Goal: Contribute content: Add original content to the website for others to see

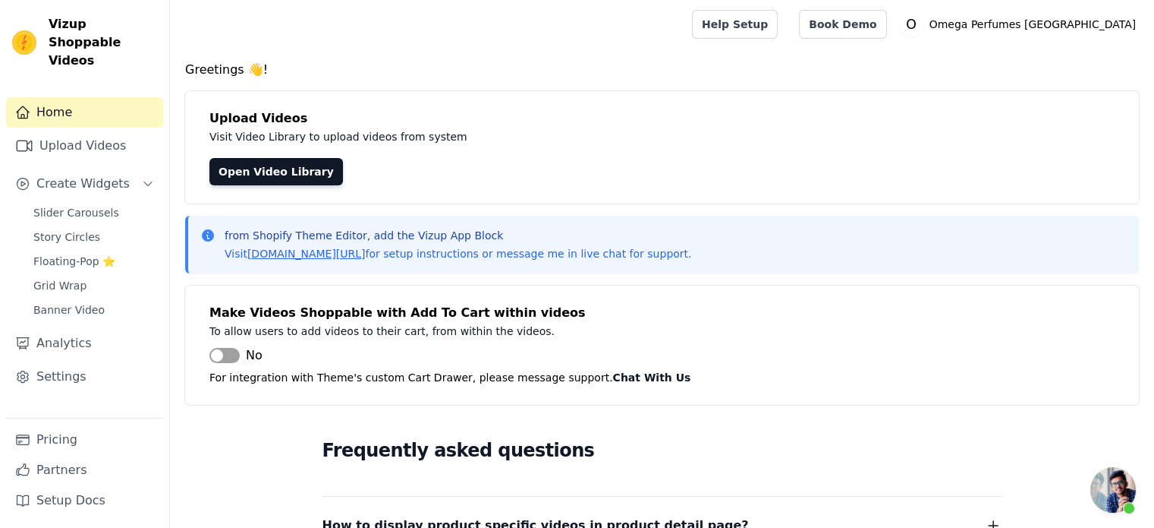
scroll to position [2192, 0]
click at [76, 205] on span "Slider Carousels" at bounding box center [76, 212] width 86 height 15
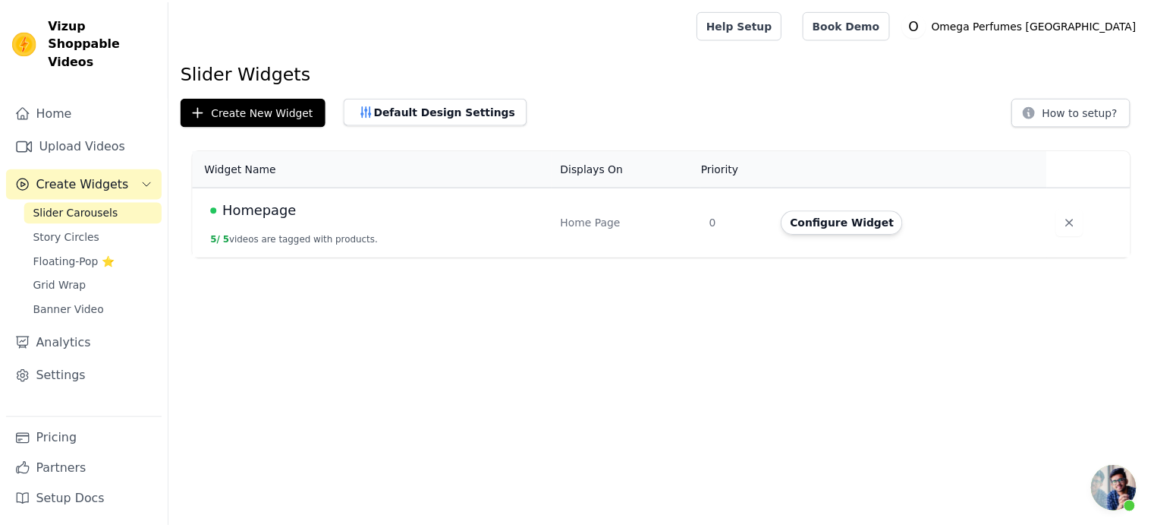
scroll to position [2194, 0]
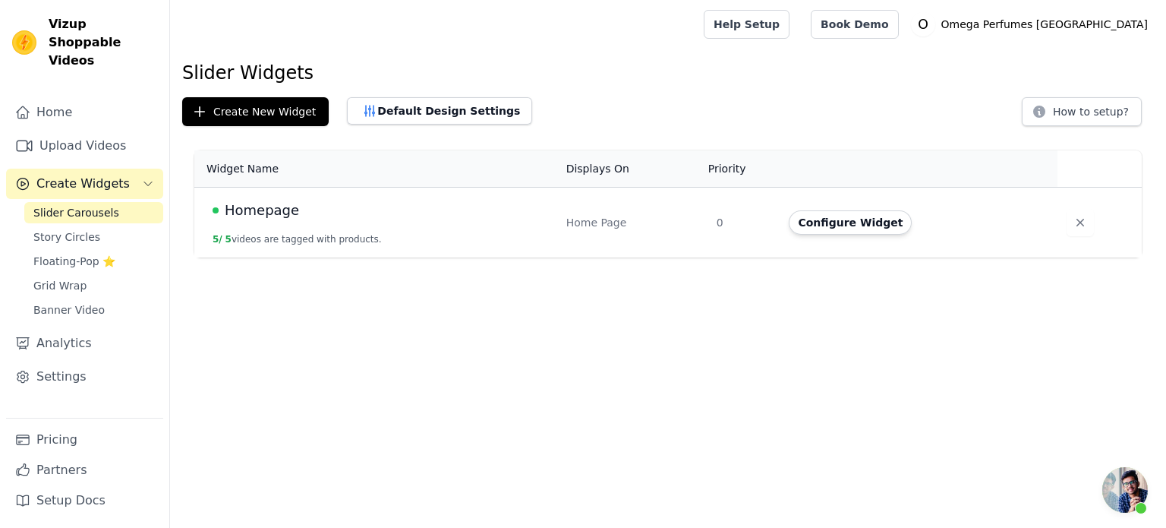
click at [289, 212] on span "Homepage" at bounding box center [262, 210] width 74 height 21
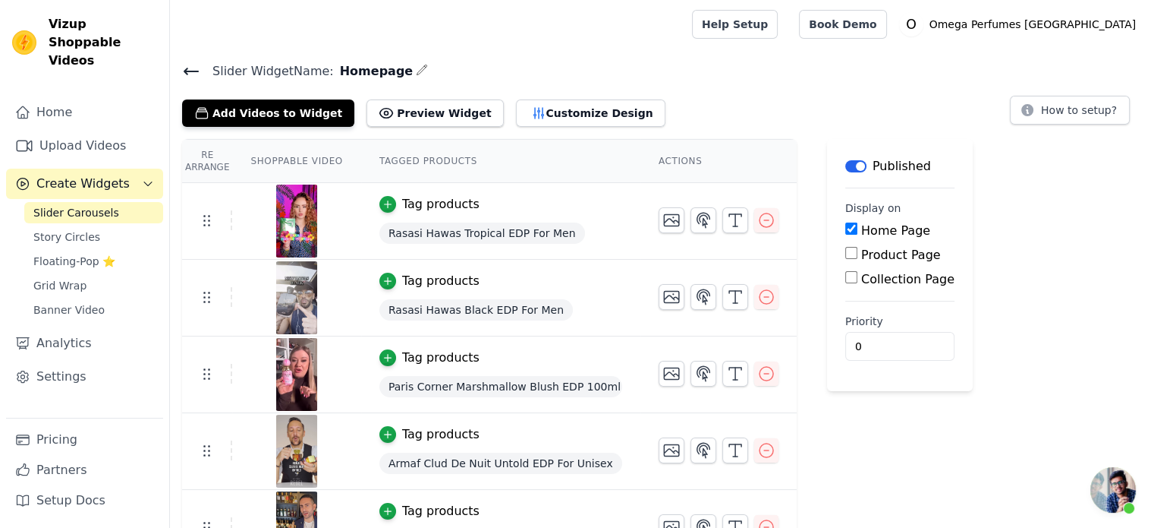
scroll to position [36, 0]
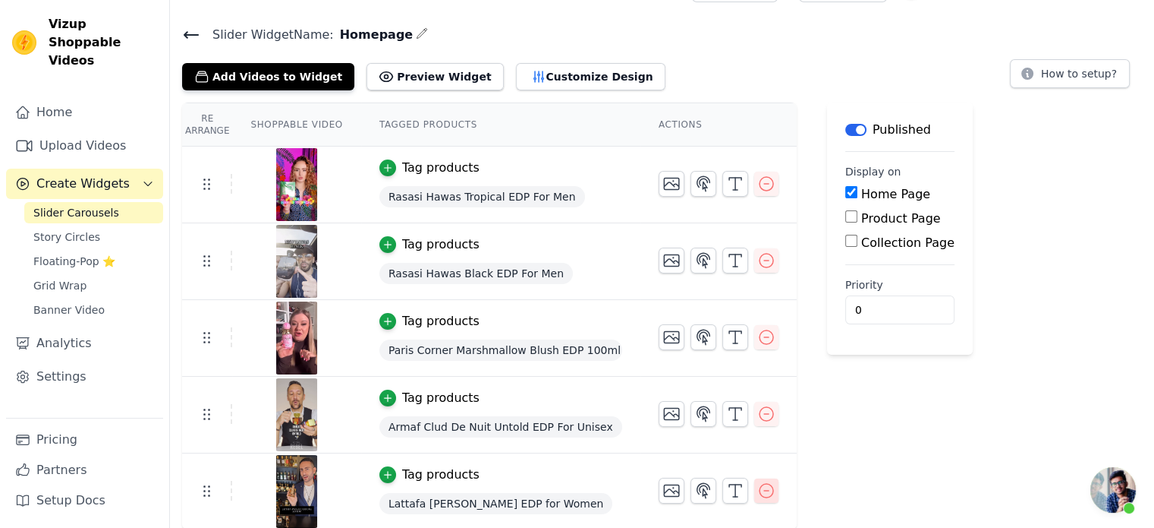
click at [762, 488] on icon "button" at bounding box center [767, 491] width 14 height 14
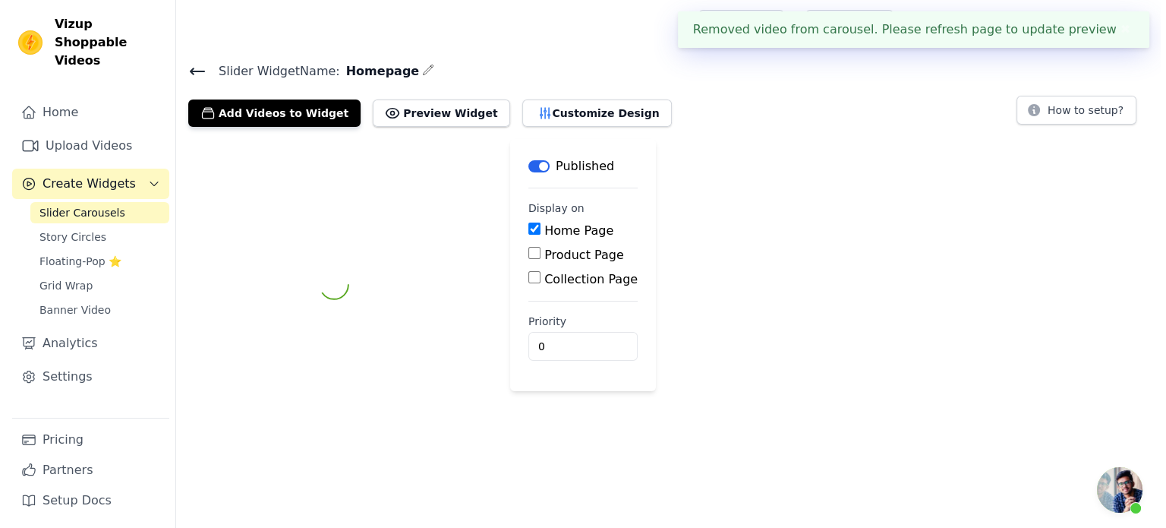
scroll to position [0, 0]
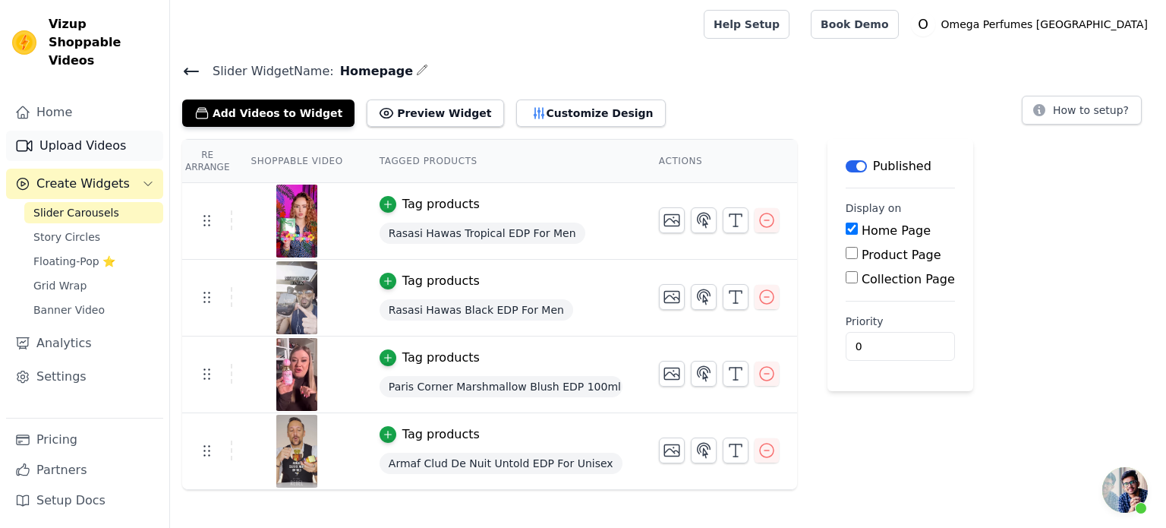
click at [74, 131] on link "Upload Videos" at bounding box center [84, 146] width 157 height 30
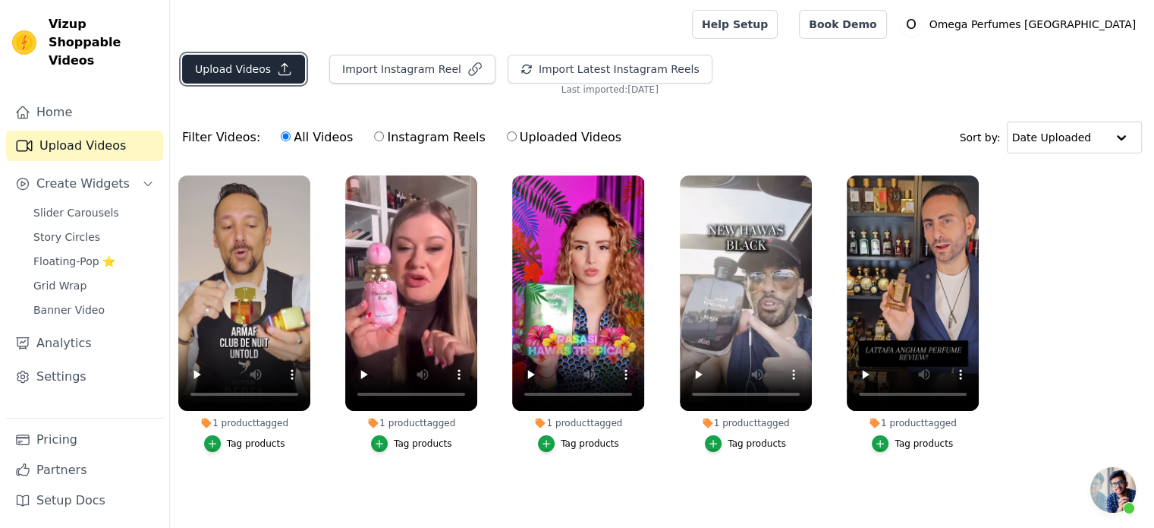
click at [241, 75] on button "Upload Videos" at bounding box center [243, 69] width 123 height 29
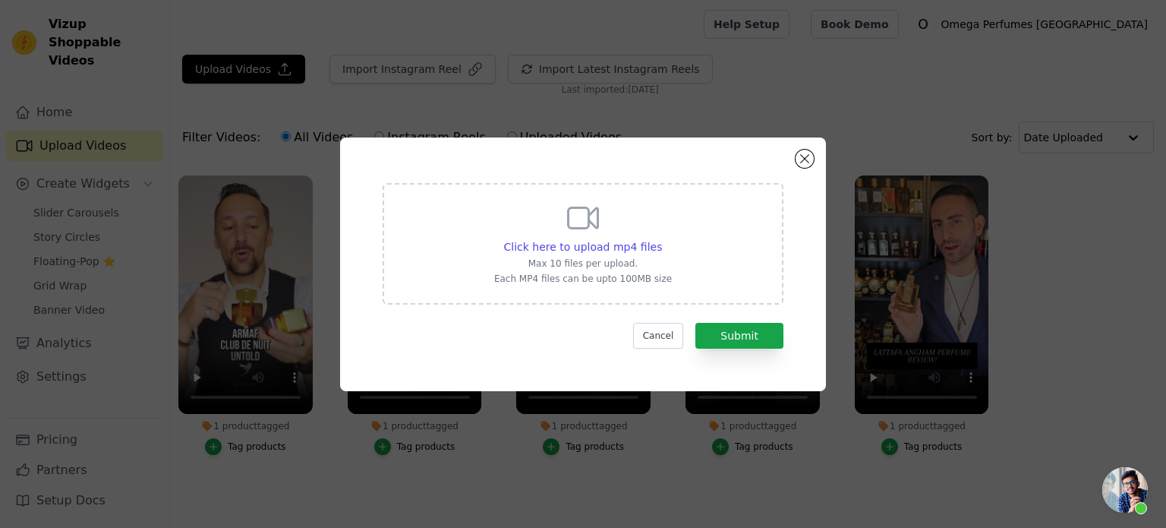
click at [587, 254] on div "Click here to upload mp4 files Max 10 files per upload. Each MP4 files can be u…" at bounding box center [583, 242] width 178 height 85
click at [661, 239] on input "Click here to upload mp4 files Max 10 files per upload. Each MP4 files can be u…" at bounding box center [661, 238] width 1 height 1
type input "C:\fakepath\Ajmal Saif.mp4"
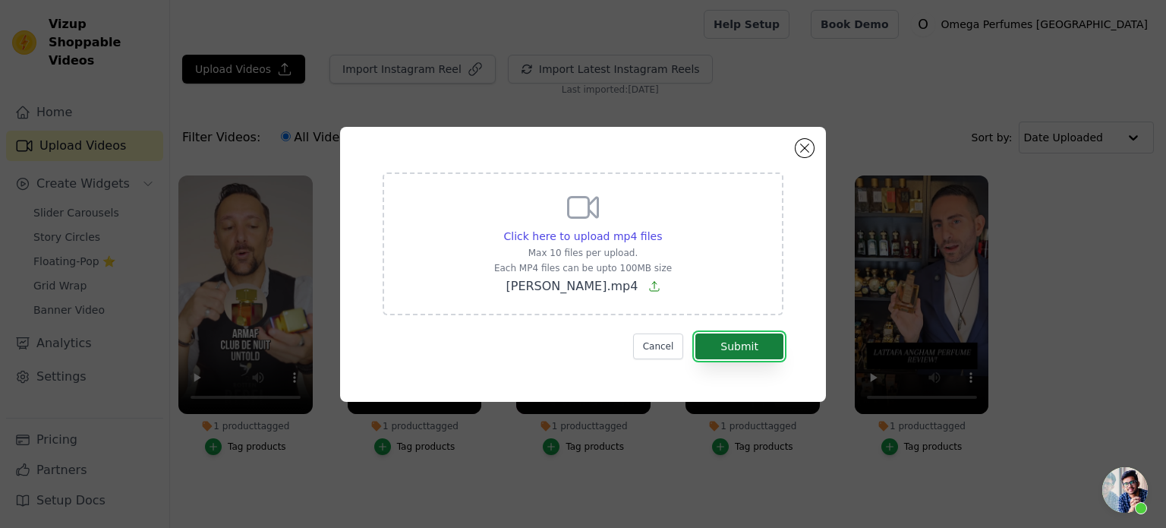
click at [760, 345] on button "Submit" at bounding box center [739, 346] width 88 height 26
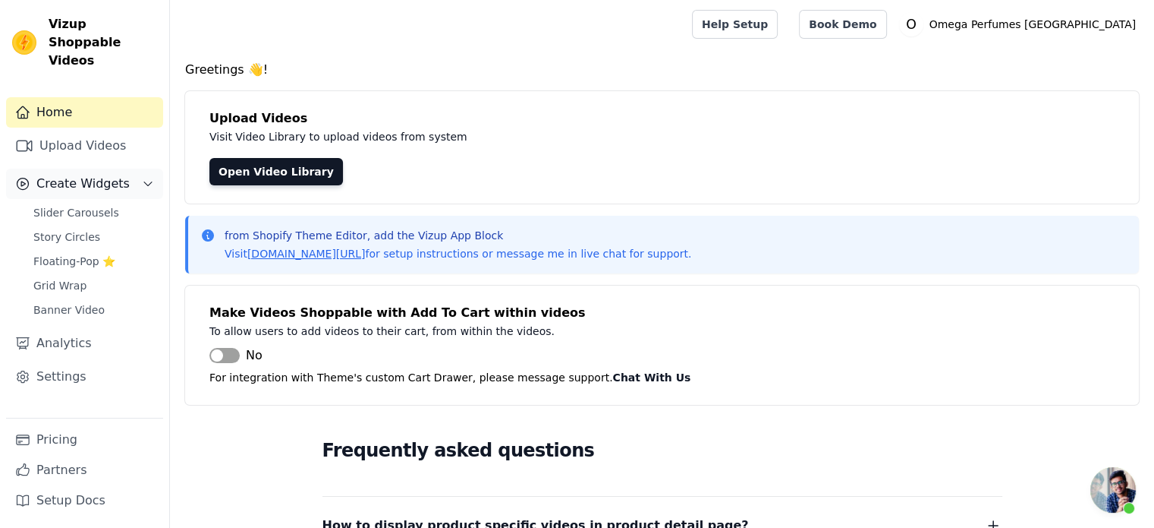
scroll to position [2194, 0]
click at [81, 175] on span "Create Widgets" at bounding box center [82, 184] width 93 height 18
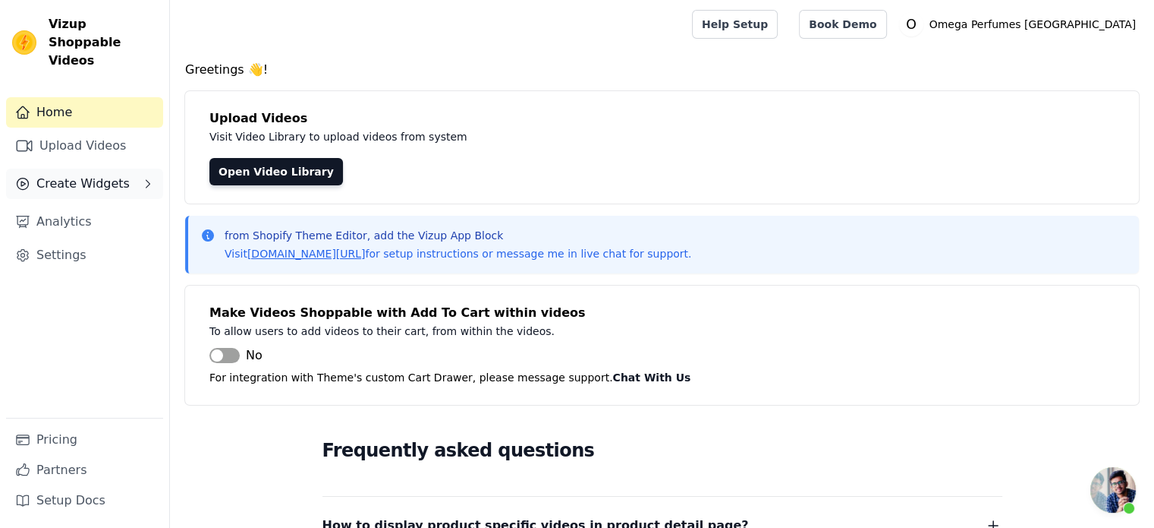
click at [77, 175] on span "Create Widgets" at bounding box center [82, 184] width 93 height 18
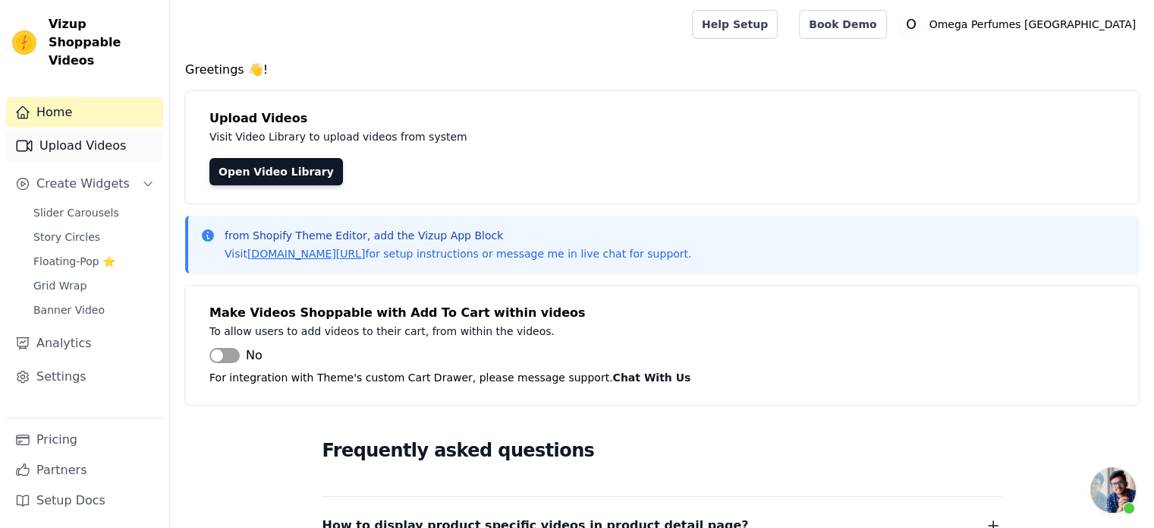
click at [71, 132] on link "Upload Videos" at bounding box center [84, 146] width 157 height 30
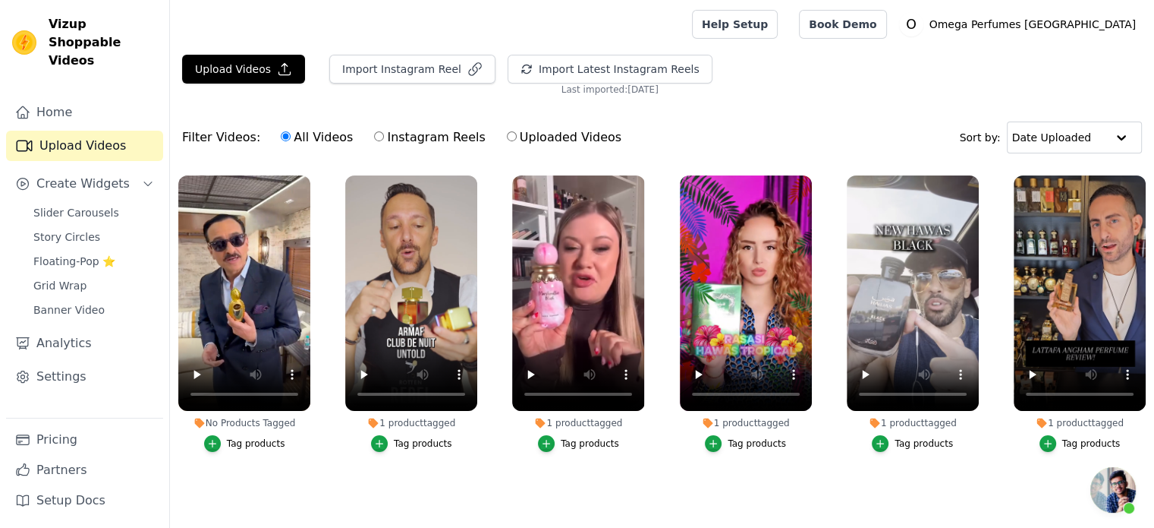
scroll to position [2194, 0]
click at [238, 446] on div "Tag products" at bounding box center [256, 443] width 58 height 12
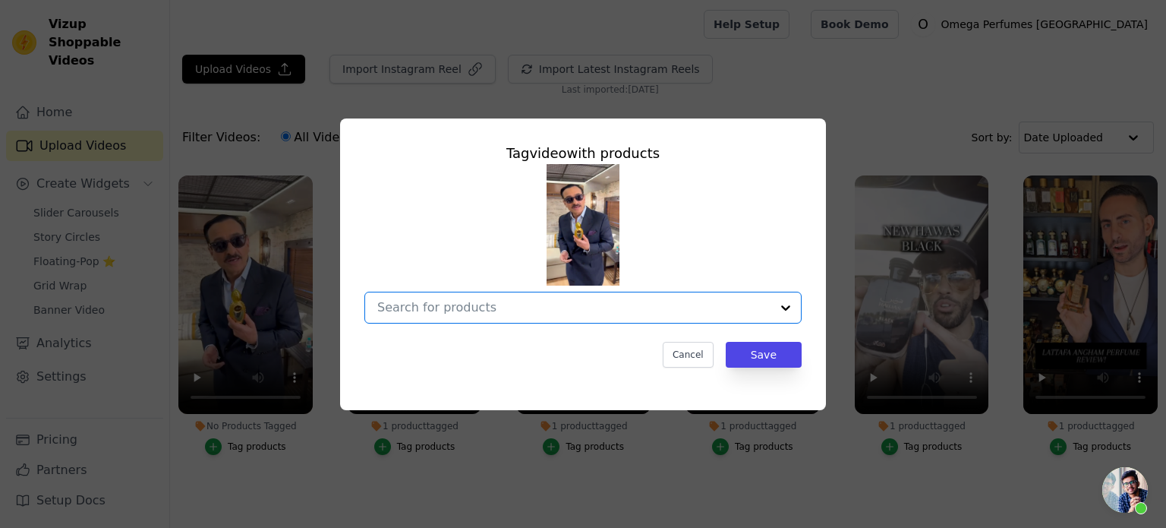
click at [462, 304] on input "No Products Tagged Tag video with products Option undefined, selected. Select i…" at bounding box center [573, 307] width 393 height 14
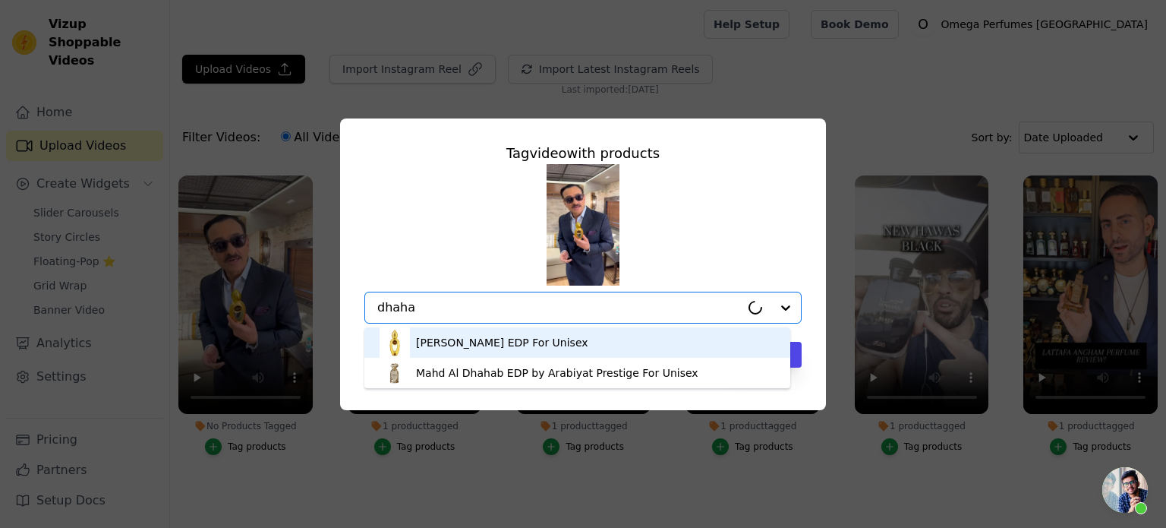
type input "dhahab"
click at [469, 345] on div "Ajmal Wisal Dhahab EDP For Unisex" at bounding box center [502, 342] width 172 height 15
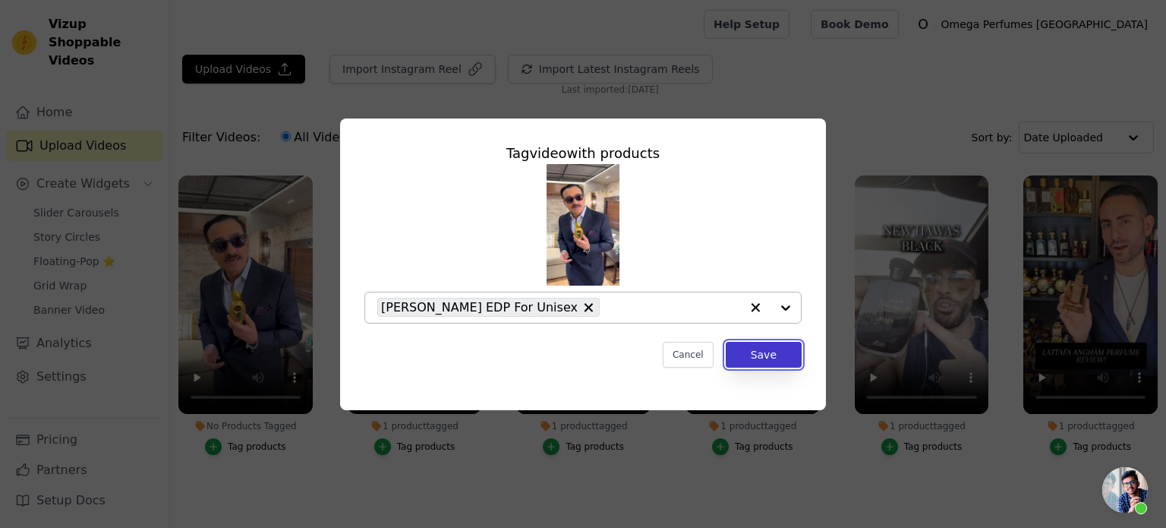
click at [762, 358] on button "Save" at bounding box center [764, 355] width 76 height 26
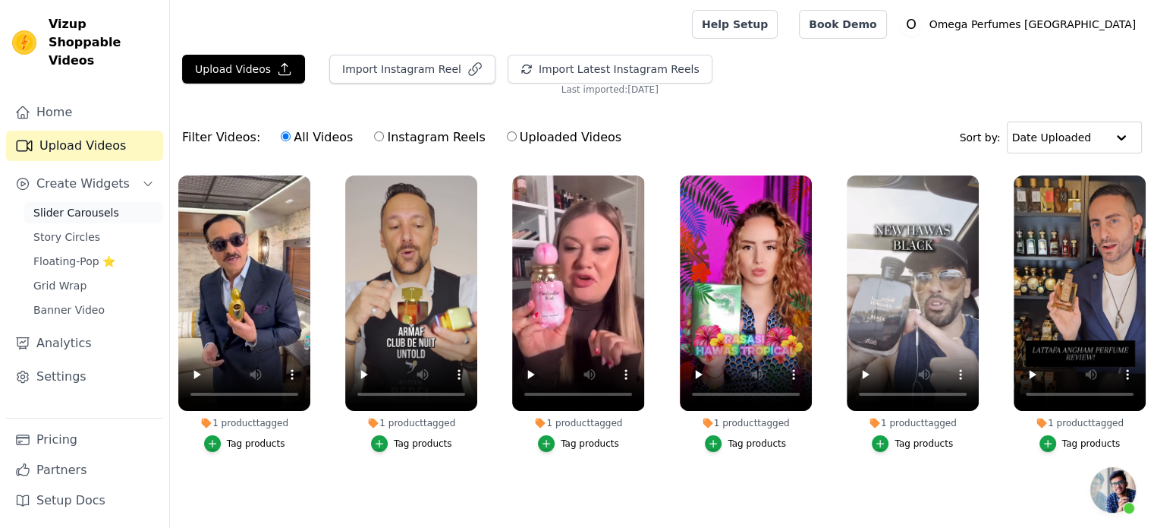
click at [62, 205] on span "Slider Carousels" at bounding box center [76, 212] width 86 height 15
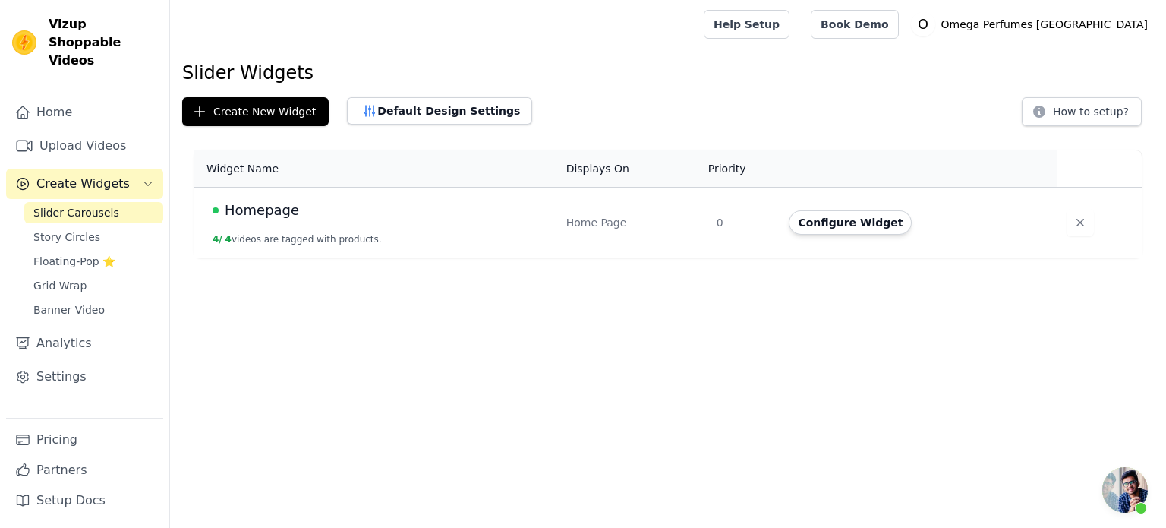
click at [267, 216] on span "Homepage" at bounding box center [262, 210] width 74 height 21
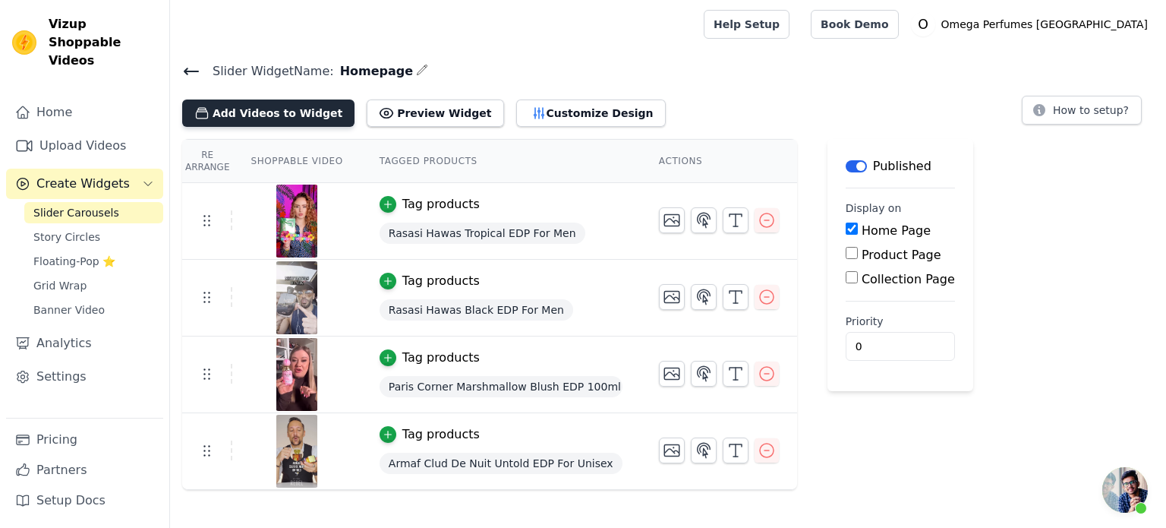
click at [257, 112] on button "Add Videos to Widget" at bounding box center [268, 112] width 172 height 27
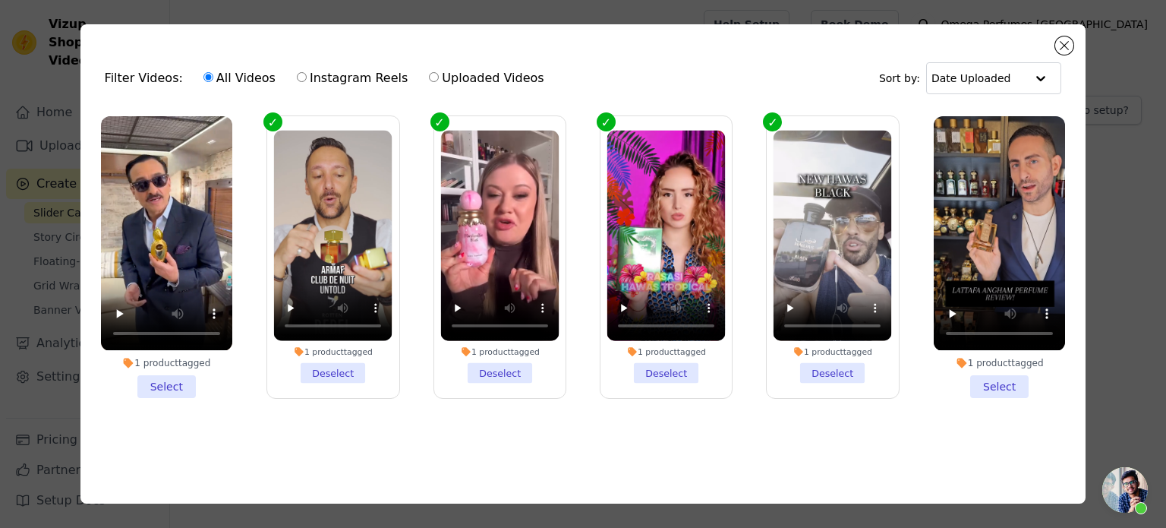
click at [167, 387] on li "1 product tagged Select" at bounding box center [166, 256] width 131 height 281
click at [0, 0] on input "1 product tagged Select" at bounding box center [0, 0] width 0 height 0
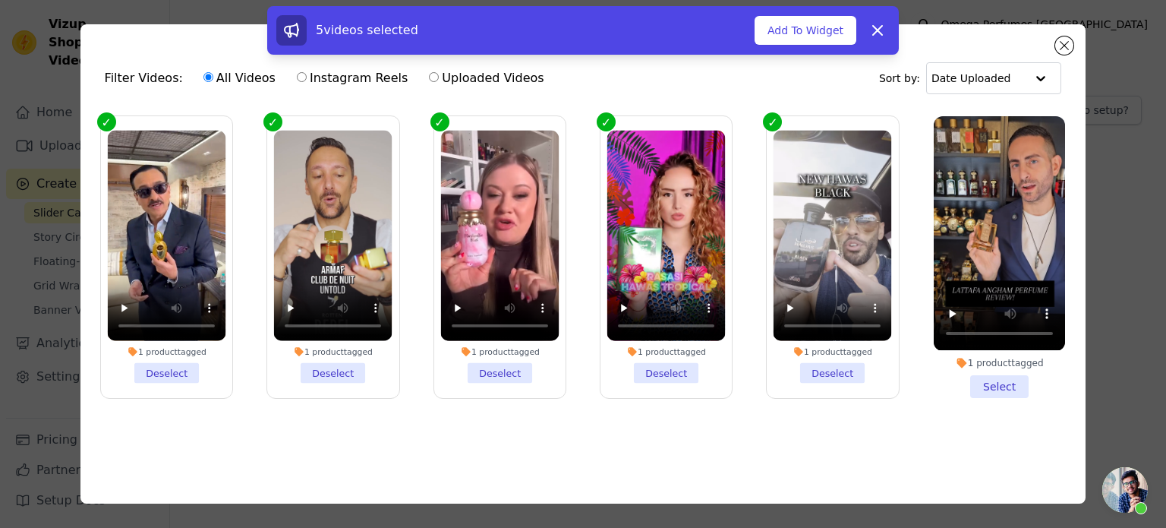
click at [986, 379] on li "1 product tagged Select" at bounding box center [999, 256] width 131 height 281
click at [0, 0] on input "1 product tagged Select" at bounding box center [0, 0] width 0 height 0
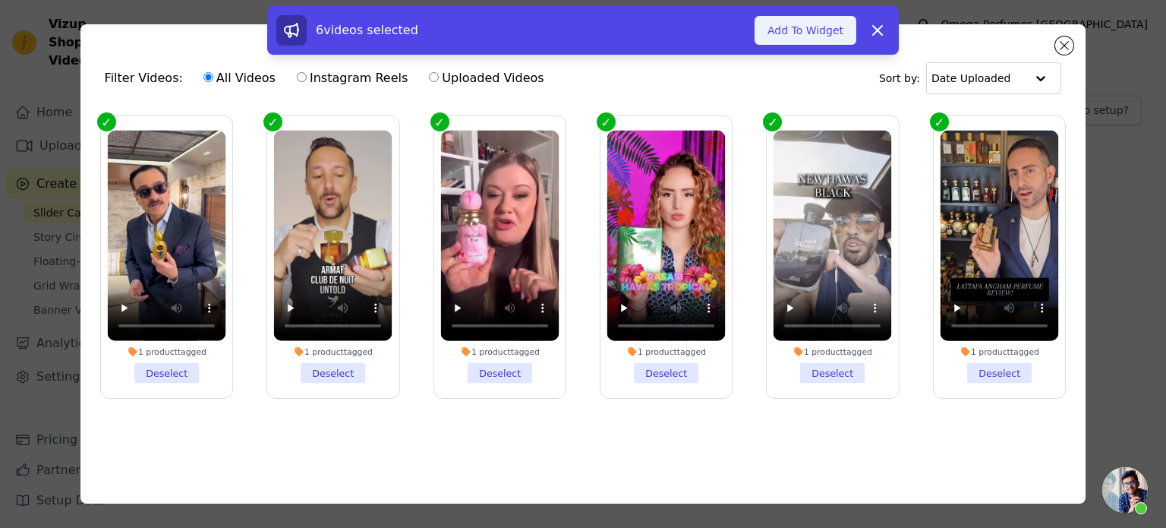
click at [805, 34] on button "Add To Widget" at bounding box center [805, 30] width 102 height 29
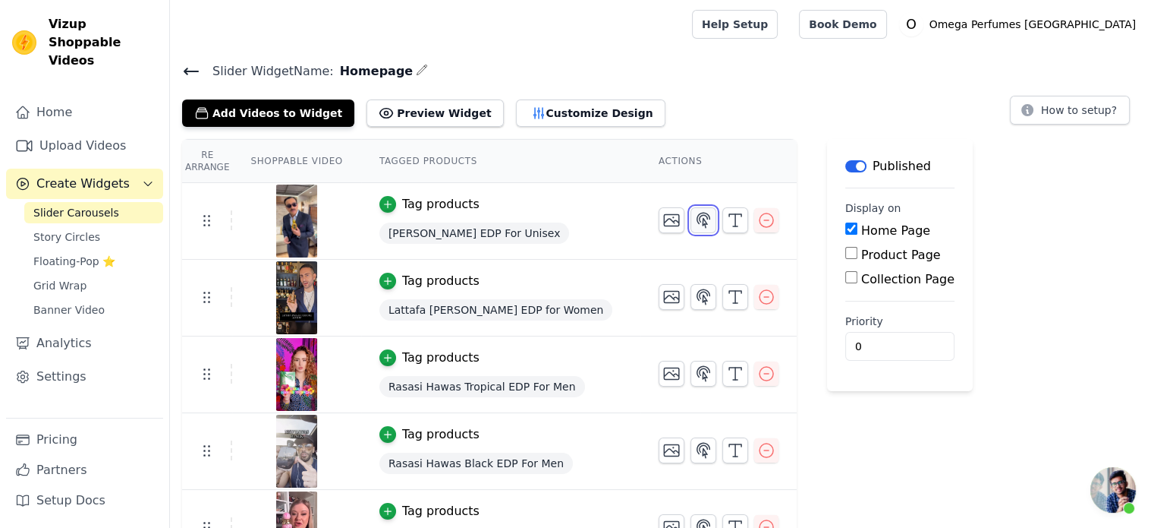
click at [695, 222] on icon "button" at bounding box center [704, 220] width 18 height 18
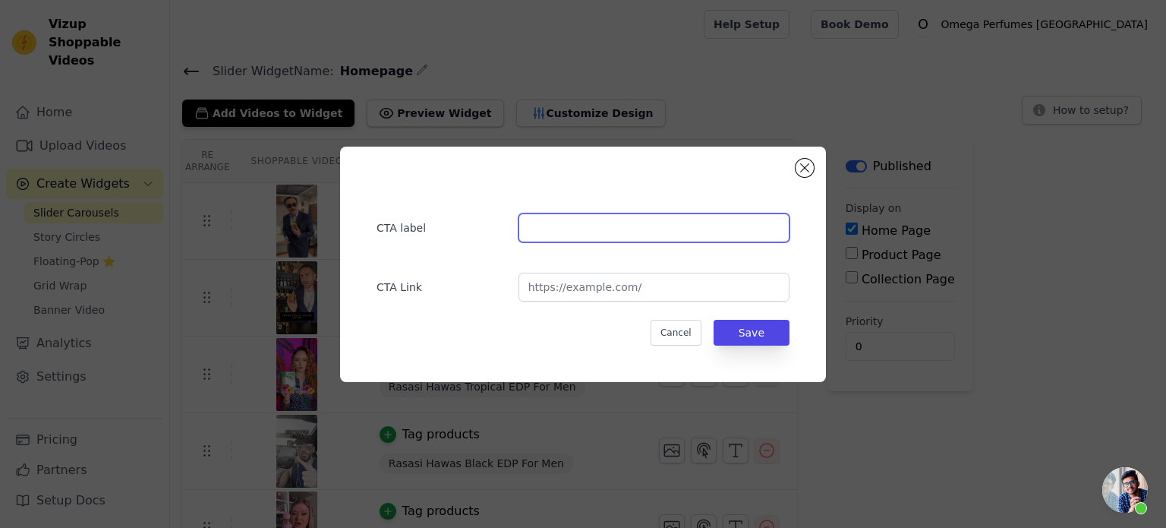
click at [617, 224] on input "text" at bounding box center [653, 227] width 271 height 29
paste input "Ajmal Wisal Dhahab"
type input "Ajmal Wisal Dhahab"
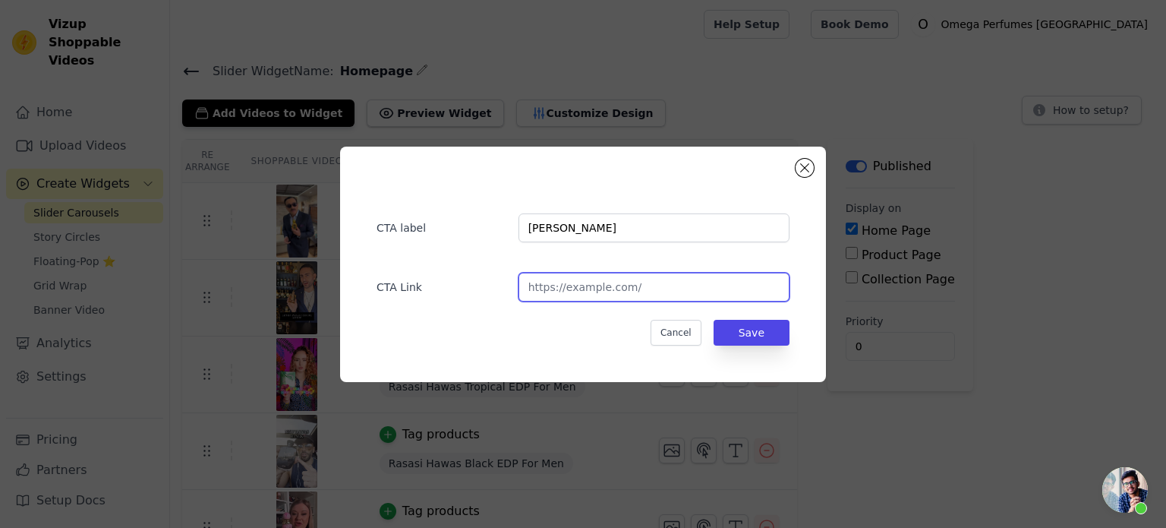
paste input "https://omegaperfumes.in/products/ajmal-wisal-dhahab-edp"
type input "https://omegaperfumes.in/products/ajmal-wisal-dhahab-edp"
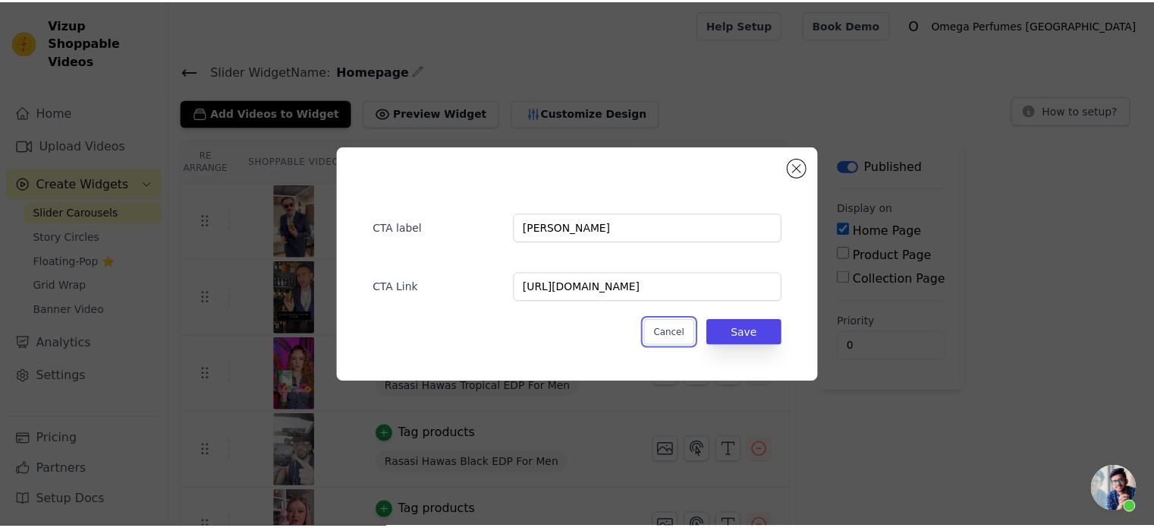
scroll to position [0, 0]
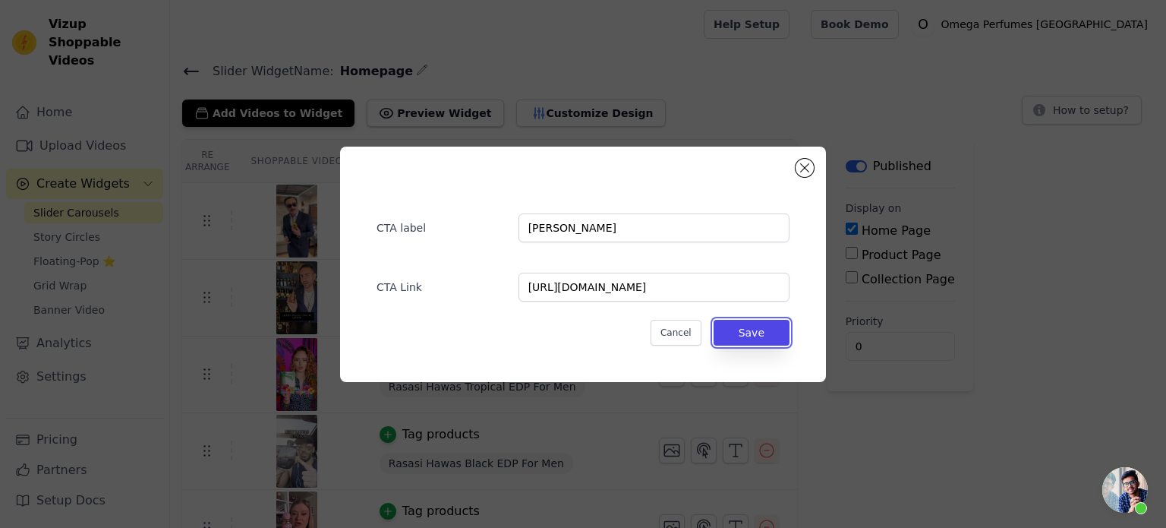
click at [713, 320] on button "Save" at bounding box center [751, 333] width 76 height 26
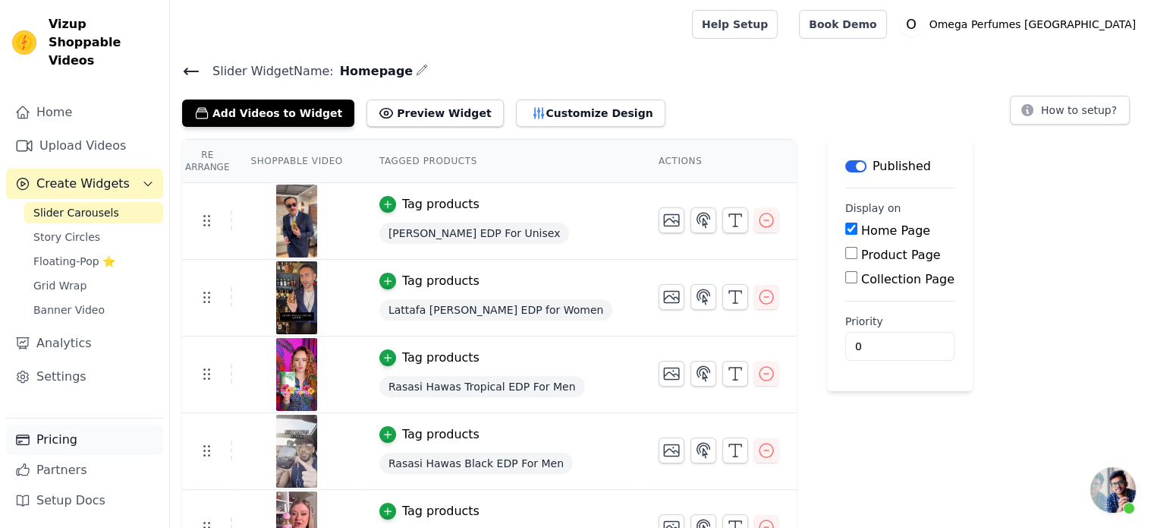
click at [71, 446] on link "Pricing" at bounding box center [84, 439] width 157 height 30
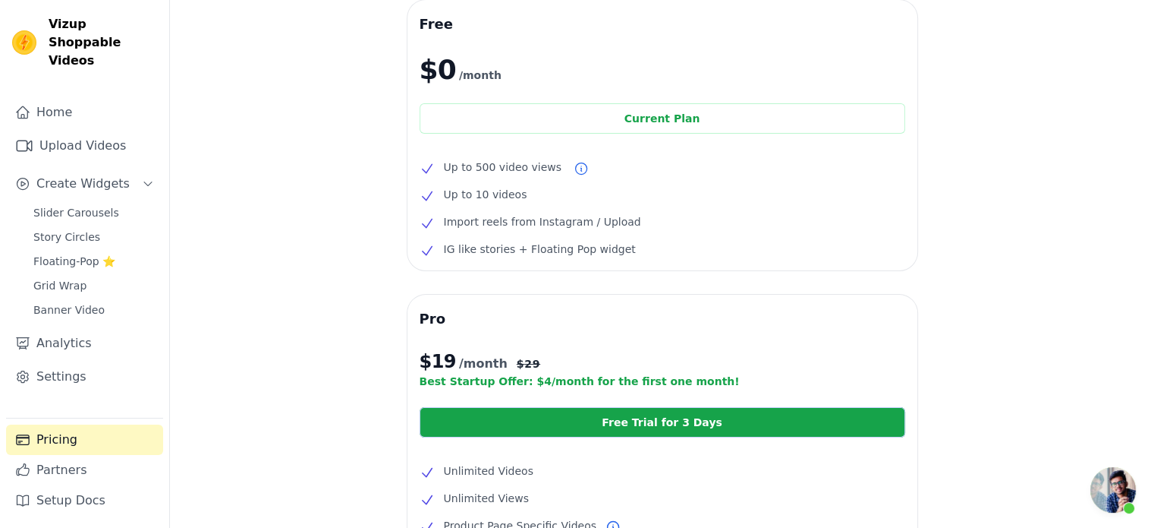
scroll to position [70, 0]
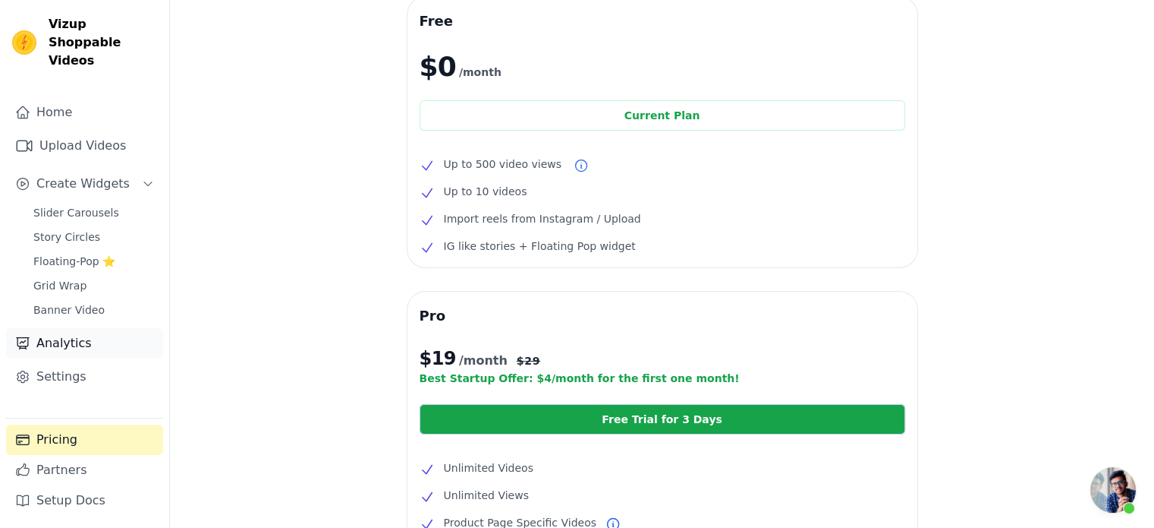
click at [62, 328] on link "Analytics" at bounding box center [84, 343] width 157 height 30
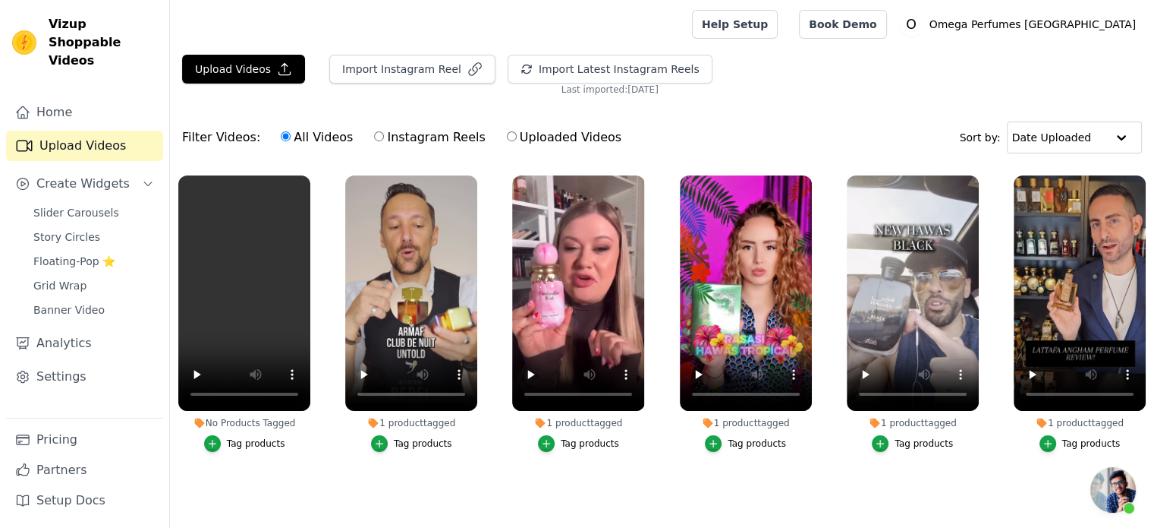
scroll to position [1779, 0]
